Goal: Information Seeking & Learning: Learn about a topic

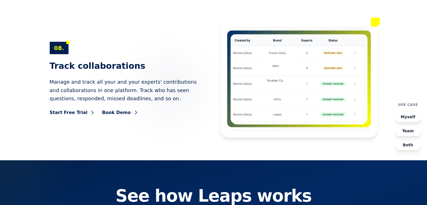
scroll to position [3648, 0]
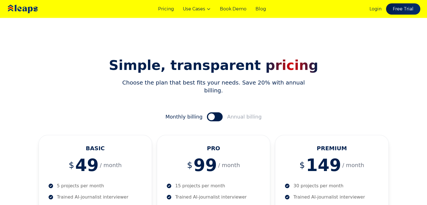
click at [213, 113] on span at bounding box center [211, 116] width 7 height 7
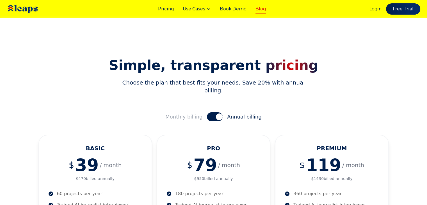
click at [260, 10] on link "Blog" at bounding box center [260, 9] width 10 height 7
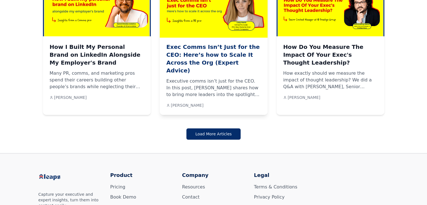
scroll to position [541, 0]
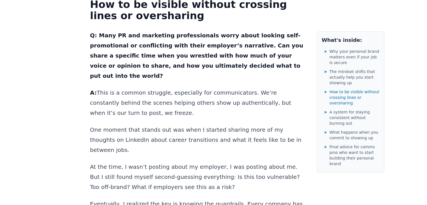
scroll to position [1459, 0]
